Goal: Task Accomplishment & Management: Manage account settings

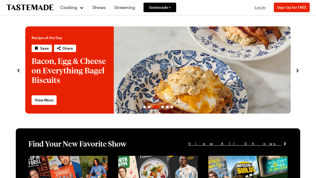
click at [260, 8] on span "Log In" at bounding box center [260, 7] width 11 height 4
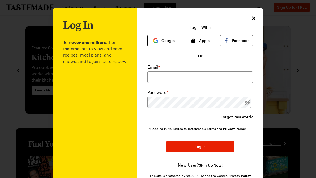
click at [27, 50] on div at bounding box center [158, 89] width 316 height 178
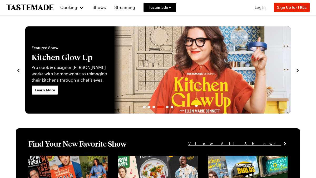
click at [260, 7] on span "Log In" at bounding box center [260, 7] width 11 height 4
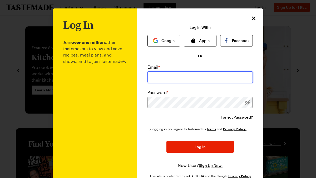
click at [156, 79] on input "email" at bounding box center [200, 77] width 105 height 12
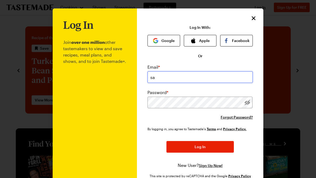
type input "s"
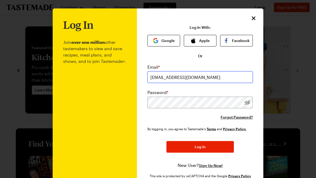
type input "[EMAIL_ADDRESS][DOMAIN_NAME]"
click at [203, 14] on div "Log In Join over one million other tastemakers to view and save recipes, meal p…" at bounding box center [200, 100] width 127 height 185
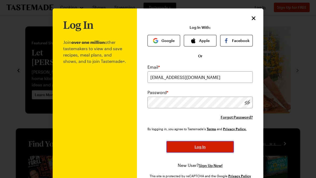
click at [198, 148] on span "Log In" at bounding box center [200, 146] width 11 height 5
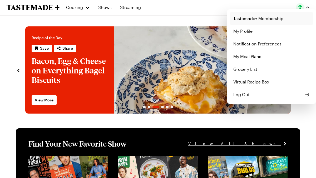
click at [254, 18] on link "Tastemade+ Membership" at bounding box center [271, 18] width 83 height 13
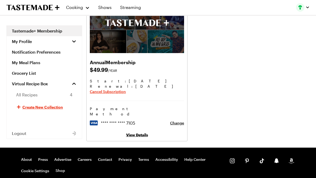
scroll to position [59, 0]
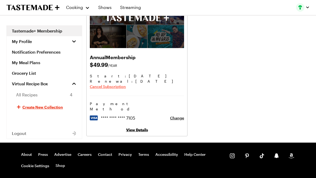
click at [119, 87] on span "Cancel Subscription" at bounding box center [108, 86] width 36 height 5
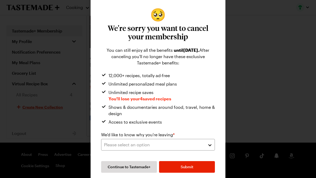
scroll to position [13, 0]
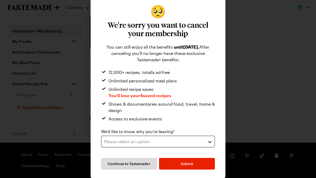
click at [180, 144] on button "Please select an option" at bounding box center [158, 141] width 114 height 12
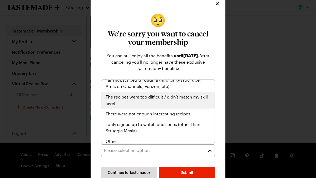
scroll to position [57, 0]
click at [144, 105] on span "The recipes were too difficult / didn't match my skill level" at bounding box center [158, 100] width 105 height 13
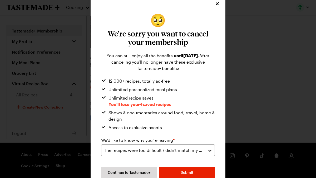
scroll to position [13, 0]
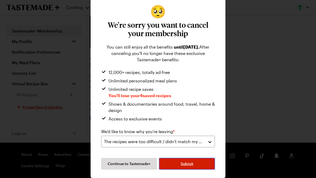
click at [184, 165] on span "Submit" at bounding box center [187, 163] width 13 height 5
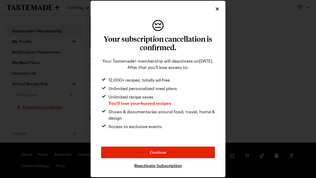
scroll to position [0, 0]
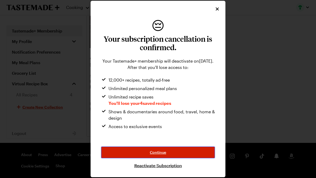
click at [158, 153] on span "Continue" at bounding box center [158, 151] width 16 height 5
